Goal: Task Accomplishment & Management: Complete application form

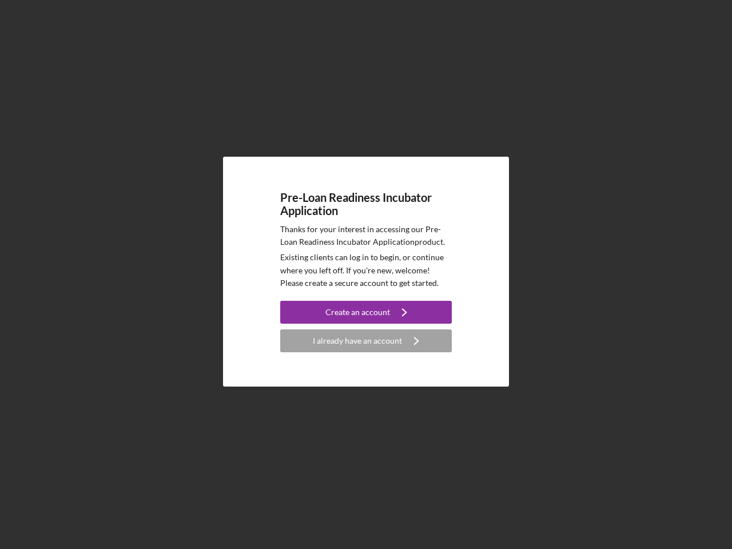
click at [366, 274] on p "Existing clients can log in to begin, or continue where you left off. If you're…" at bounding box center [365, 270] width 171 height 38
click at [366, 312] on div "Create an account" at bounding box center [357, 312] width 65 height 23
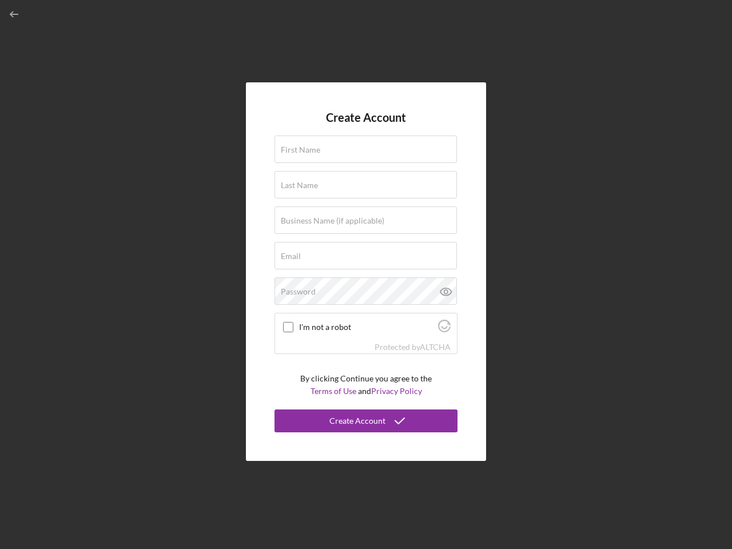
click at [366, 341] on div "Protected by [PERSON_NAME]" at bounding box center [366, 347] width 182 height 13
